Goal: Use online tool/utility: Utilize a website feature to perform a specific function

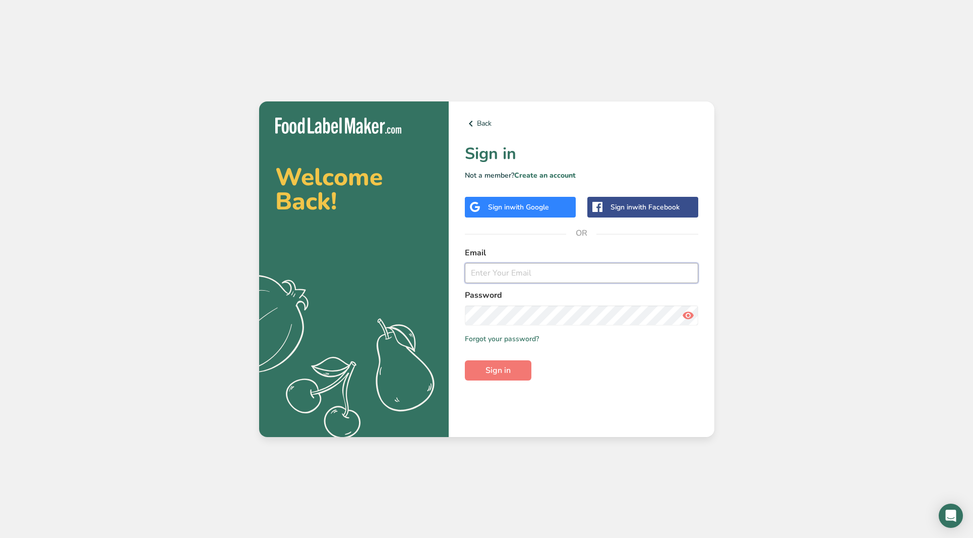
type input "[PERSON_NAME][EMAIL_ADDRESS][DOMAIN_NAME]"
click at [514, 366] on button "Sign in" at bounding box center [498, 370] width 67 height 20
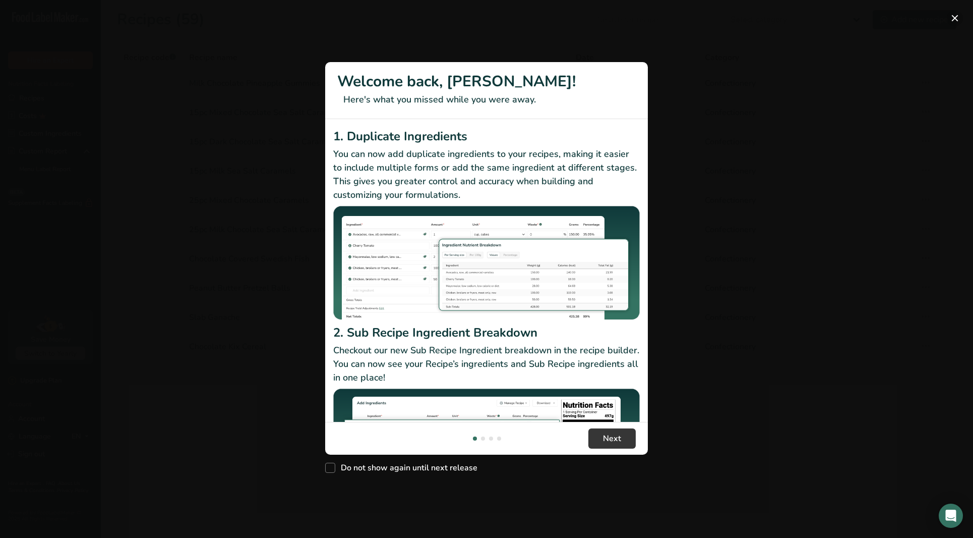
click at [953, 21] on button "New Features" at bounding box center [955, 18] width 16 height 16
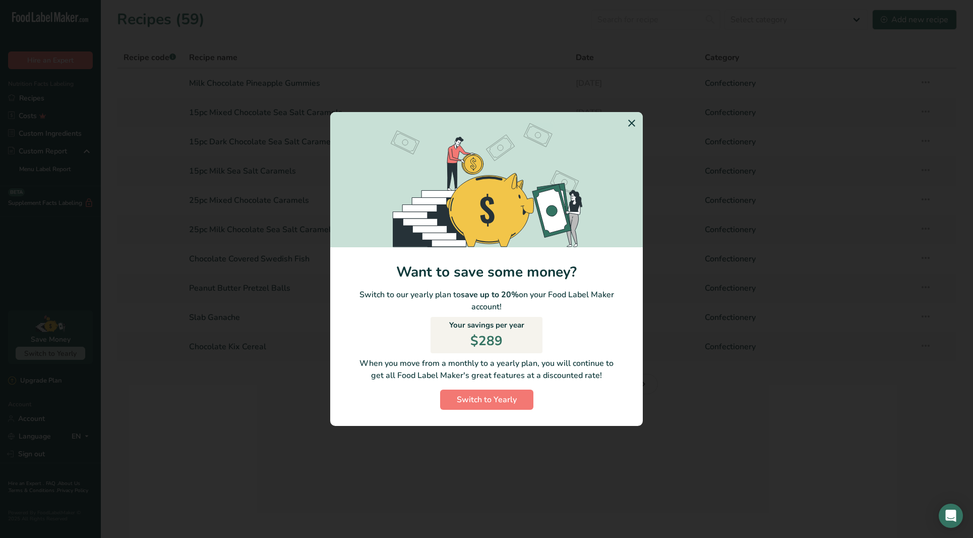
scroll to position [1, 0]
click at [631, 128] on icon "Switch to Yearly Modal" at bounding box center [632, 123] width 12 height 18
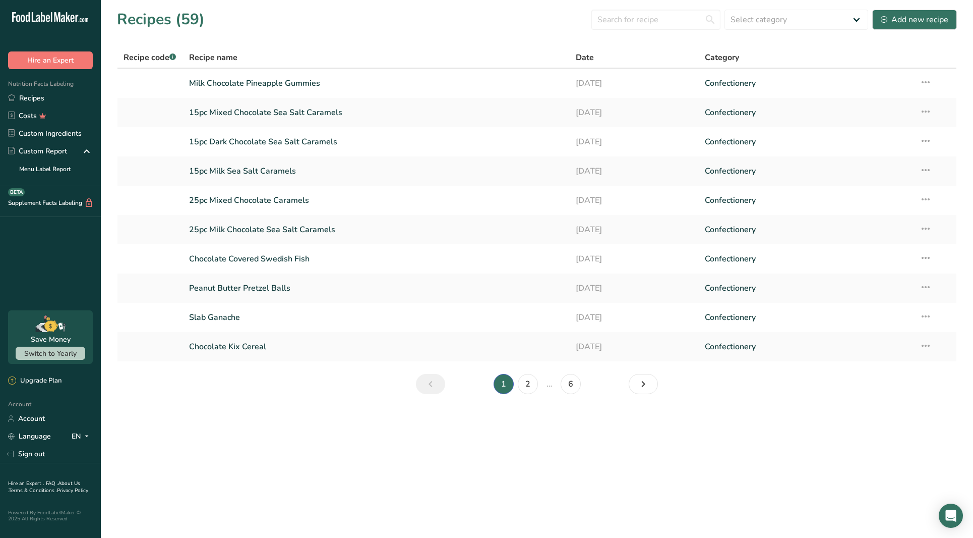
scroll to position [0, 0]
click at [641, 382] on icon "Next page" at bounding box center [644, 384] width 12 height 18
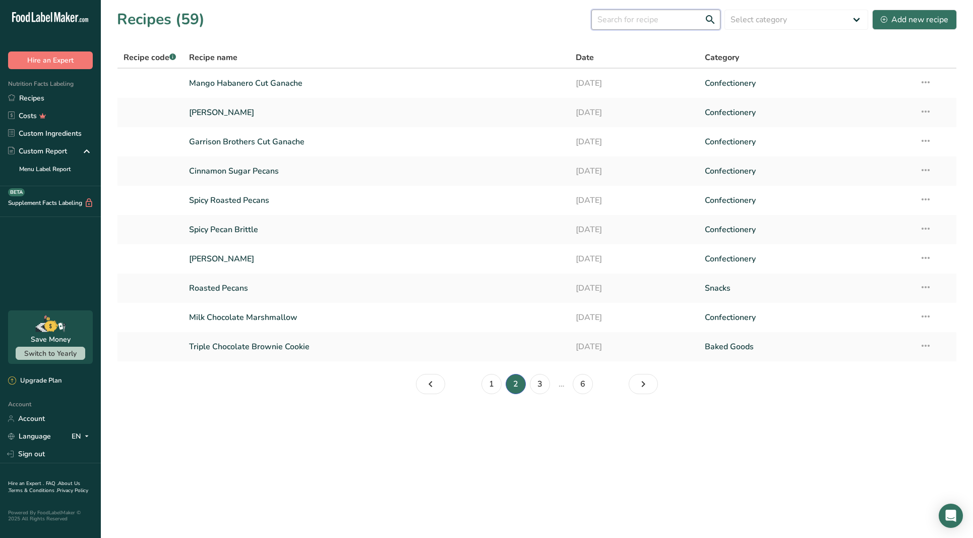
click at [626, 22] on input "text" at bounding box center [656, 20] width 129 height 20
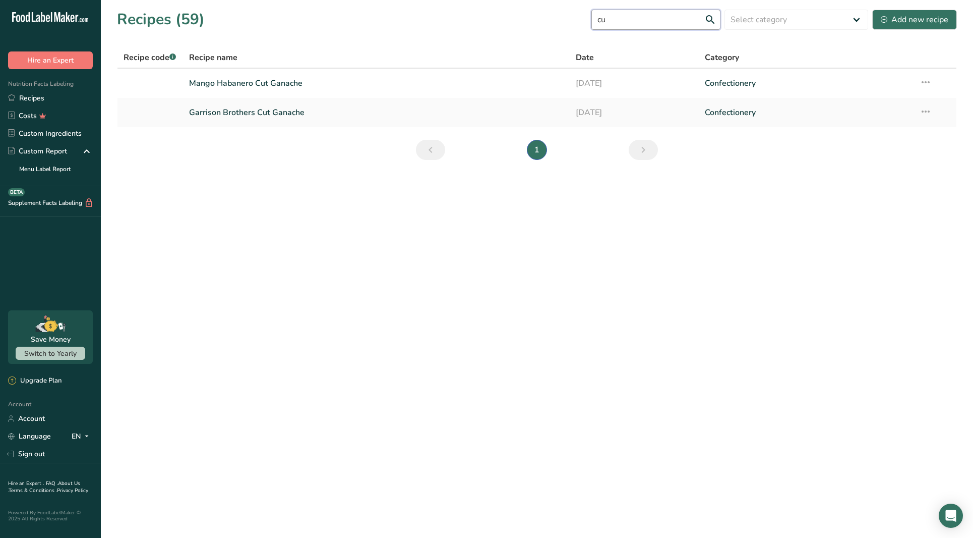
type input "c"
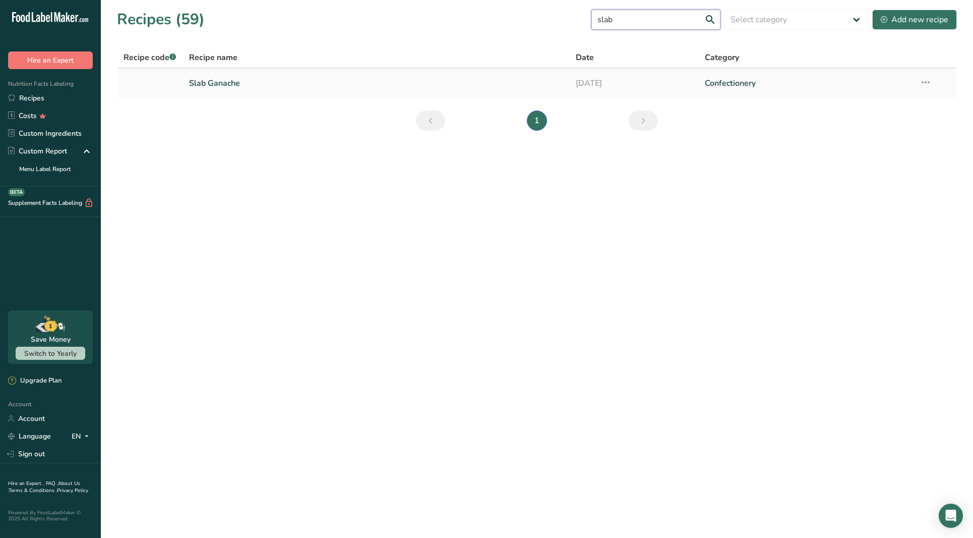
type input "slab"
click at [226, 87] on link "Slab Ganache" at bounding box center [376, 83] width 375 height 21
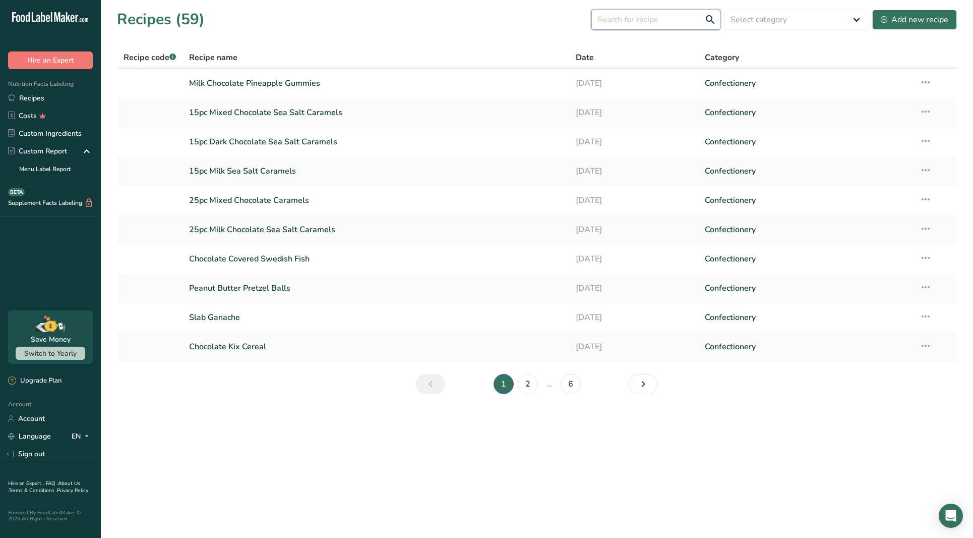
click at [645, 12] on input "text" at bounding box center [656, 20] width 129 height 20
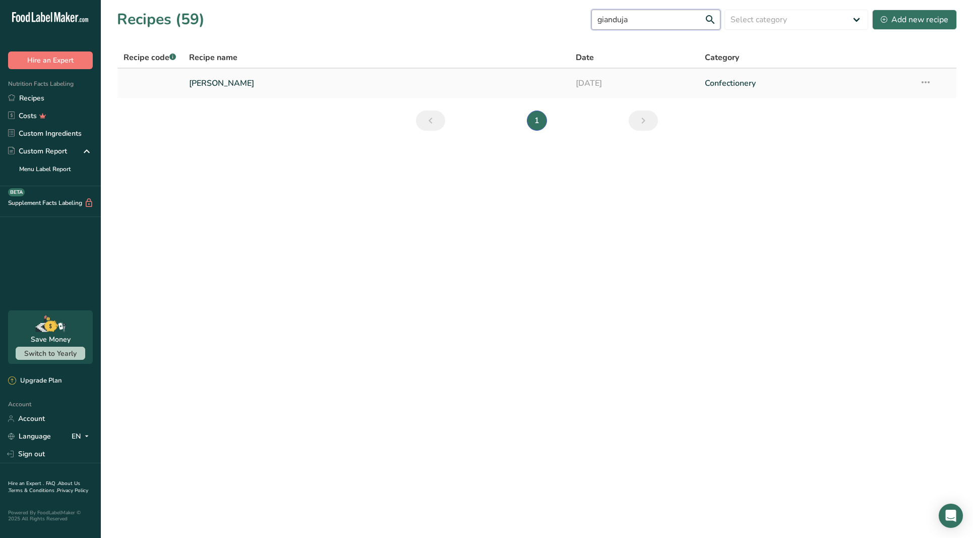
type input "gianduja"
click at [249, 89] on link "[PERSON_NAME]" at bounding box center [376, 83] width 375 height 21
